Goal: Task Accomplishment & Management: Use online tool/utility

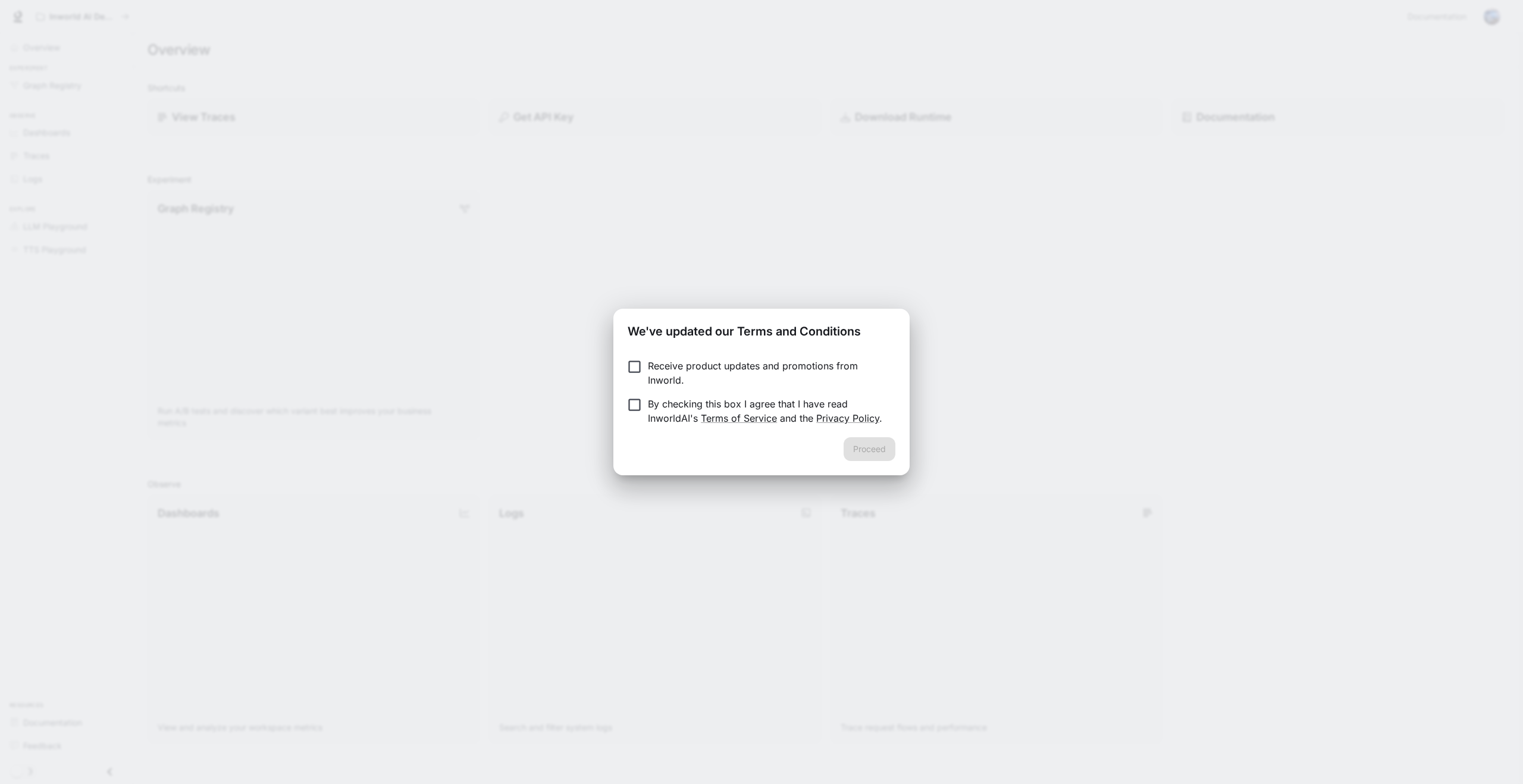
click at [770, 362] on p "Receive product updates and promotions from Inworld." at bounding box center [766, 373] width 238 height 28
click at [753, 423] on link "Terms of Service" at bounding box center [739, 418] width 76 height 12
click at [705, 371] on p "Receive product updates and promotions from Inworld." at bounding box center [766, 373] width 238 height 28
click at [663, 412] on p "By checking this box I agree that I have read InworldAI's Terms of Service and …" at bounding box center [766, 411] width 238 height 28
click at [865, 445] on button "Proceed" at bounding box center [869, 448] width 52 height 24
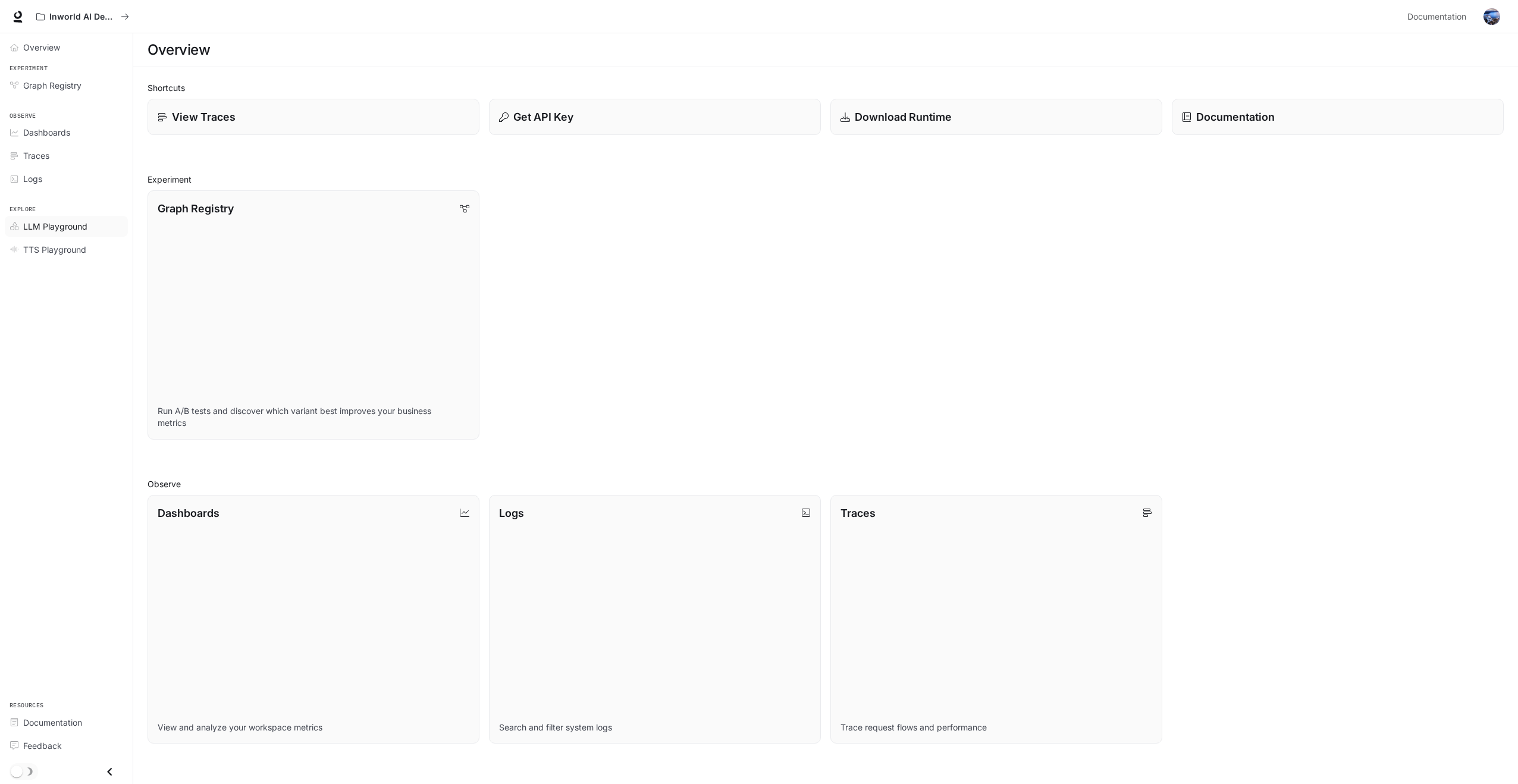
click at [71, 223] on span "LLM Playground" at bounding box center [55, 226] width 64 height 12
